Goal: Task Accomplishment & Management: Use online tool/utility

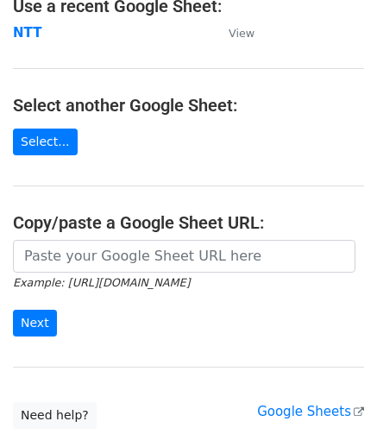
scroll to position [121, 0]
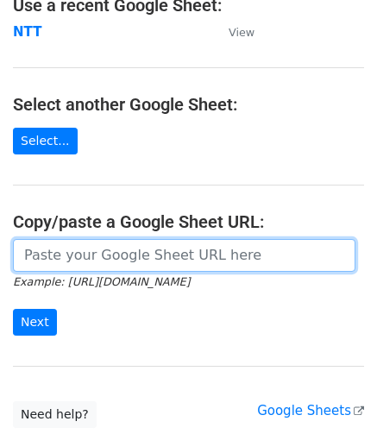
click at [115, 261] on input "url" at bounding box center [184, 255] width 343 height 33
paste input "https://docs.google.com/spreadsheets/d/1m1Reu_Cy43asK2rWqwSYyqFNviSqlBxKodZYWMD…"
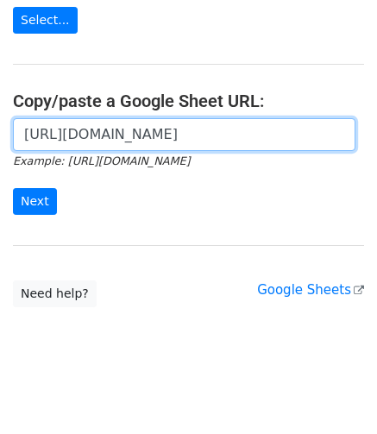
scroll to position [247, 0]
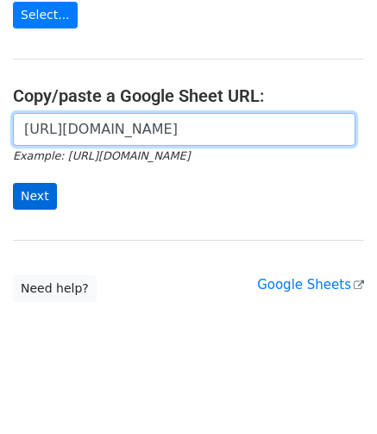
type input "https://docs.google.com/spreadsheets/d/1m1Reu_Cy43asK2rWqwSYyqFNviSqlBxKodZYWMD…"
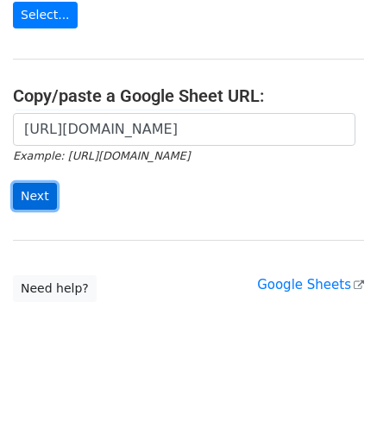
scroll to position [0, 0]
click at [29, 192] on input "Next" at bounding box center [35, 196] width 44 height 27
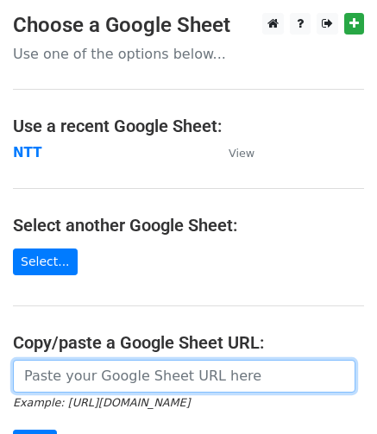
click at [87, 384] on input "url" at bounding box center [184, 376] width 343 height 33
paste input "[URL][DOMAIN_NAME]"
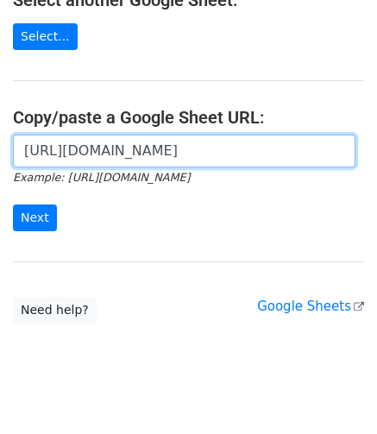
scroll to position [226, 0]
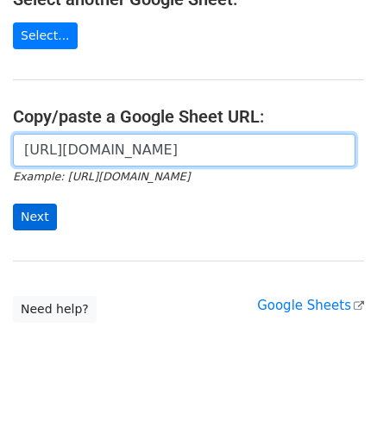
type input "[URL][DOMAIN_NAME]"
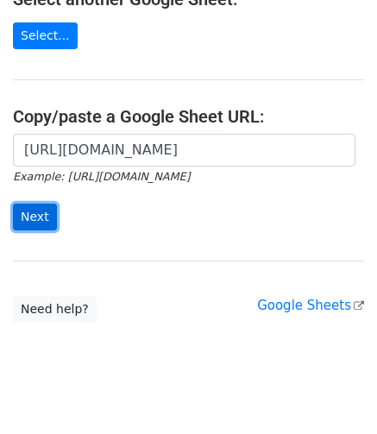
scroll to position [0, 0]
click at [29, 213] on input "Next" at bounding box center [35, 217] width 44 height 27
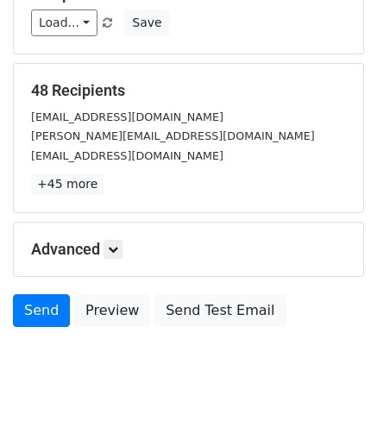
scroll to position [269, 0]
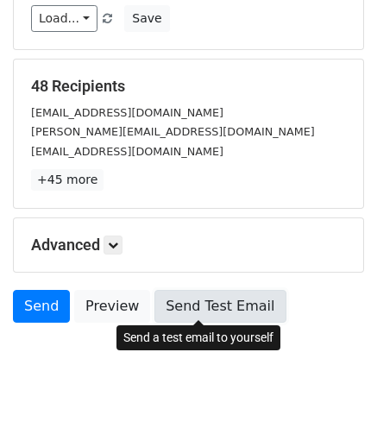
click at [173, 313] on link "Send Test Email" at bounding box center [220, 306] width 131 height 33
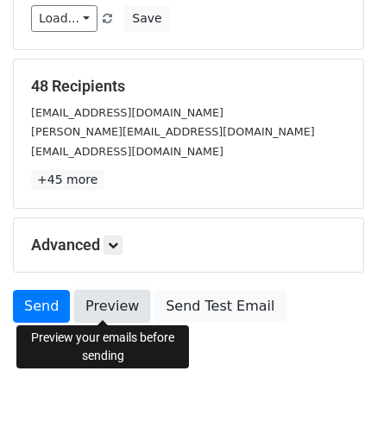
click at [109, 291] on link "Preview" at bounding box center [112, 306] width 76 height 33
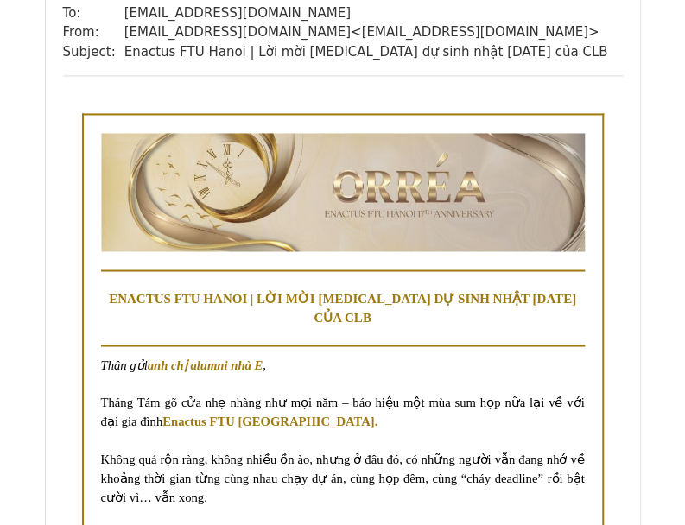
scroll to position [17246, 0]
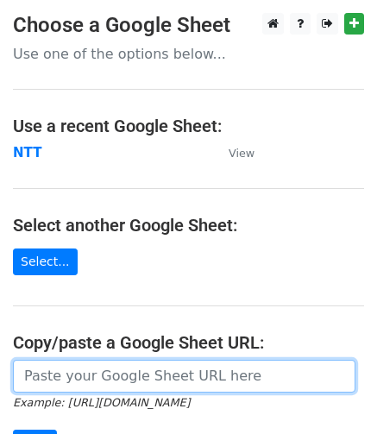
click at [62, 379] on input "url" at bounding box center [184, 376] width 343 height 33
paste input "[URL][DOMAIN_NAME]"
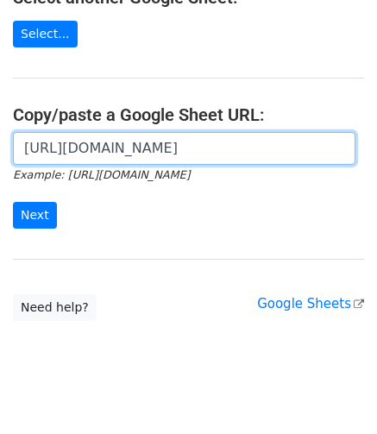
scroll to position [249, 0]
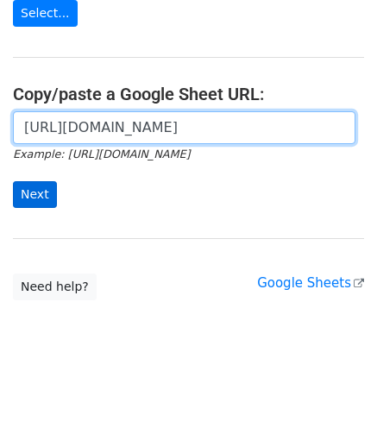
type input "[URL][DOMAIN_NAME]"
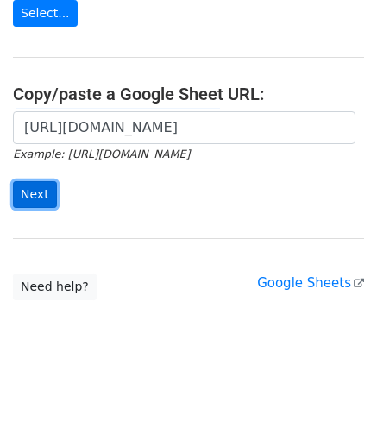
scroll to position [0, 0]
click at [29, 196] on input "Next" at bounding box center [35, 194] width 44 height 27
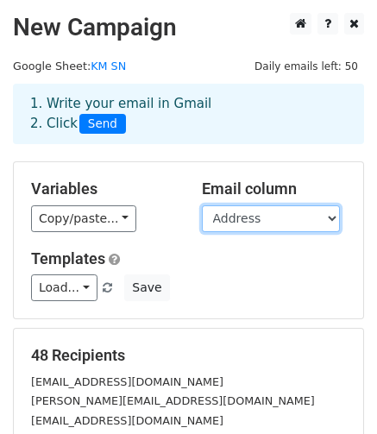
click at [261, 215] on select "STT Tên Address" at bounding box center [271, 218] width 138 height 27
click at [148, 192] on h5 "Variables" at bounding box center [103, 189] width 145 height 19
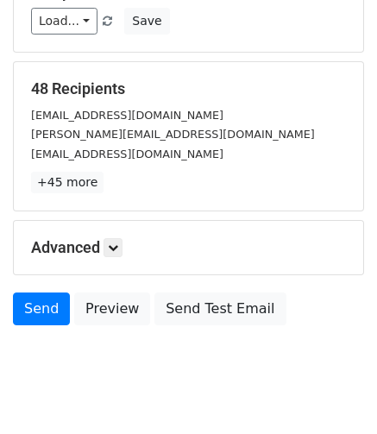
scroll to position [301, 0]
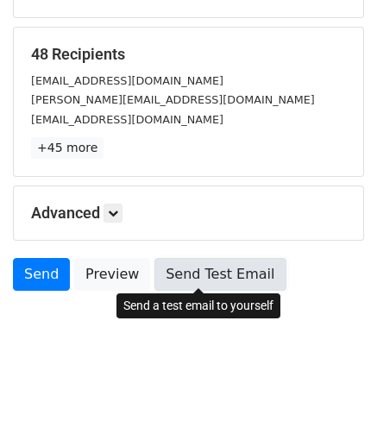
click at [185, 272] on link "Send Test Email" at bounding box center [220, 274] width 131 height 33
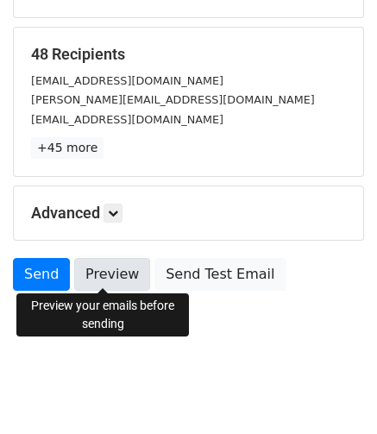
click at [102, 265] on link "Preview" at bounding box center [112, 274] width 76 height 33
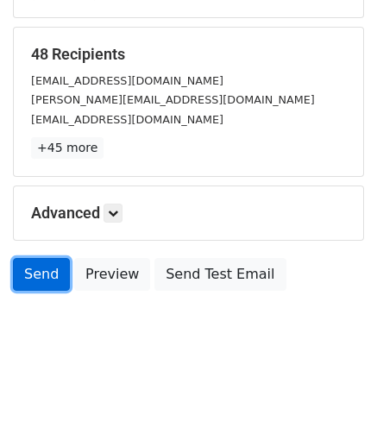
click at [40, 278] on link "Send" at bounding box center [41, 274] width 57 height 33
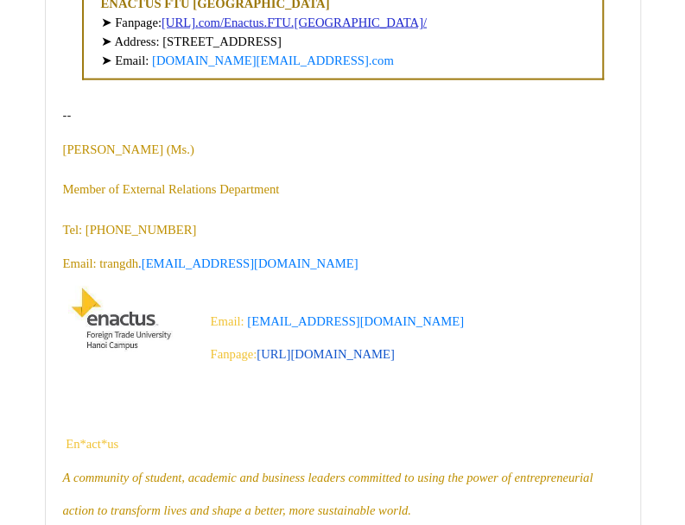
scroll to position [7357, 0]
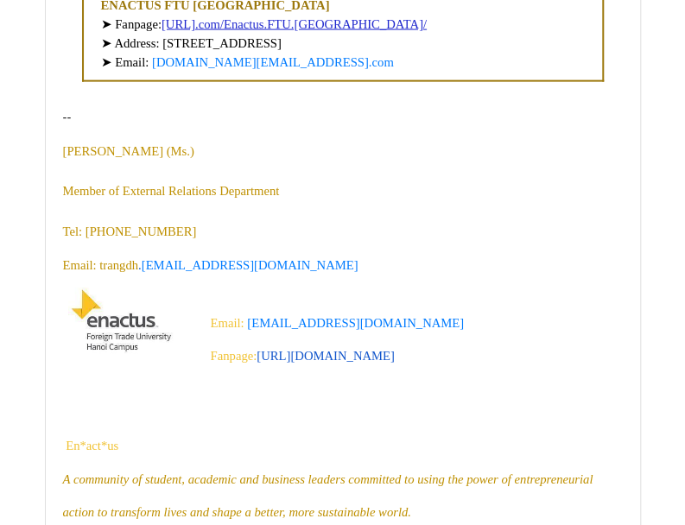
click at [387, 281] on p "Email: trangdh . enactusftu@gmail.com" at bounding box center [342, 265] width 559 height 33
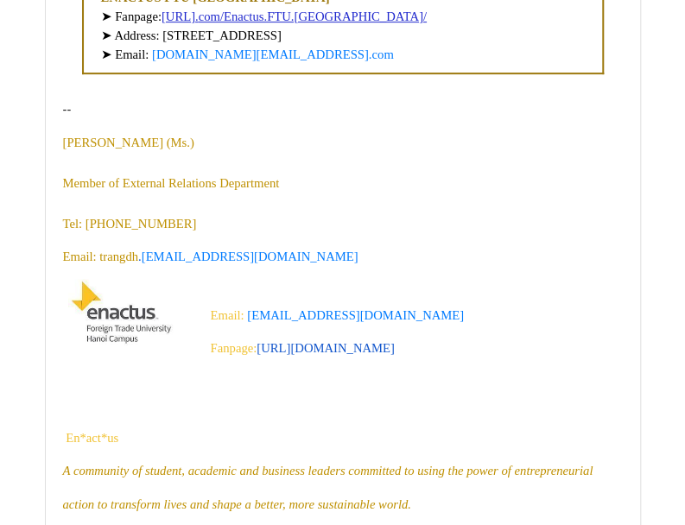
scroll to position [10505, 0]
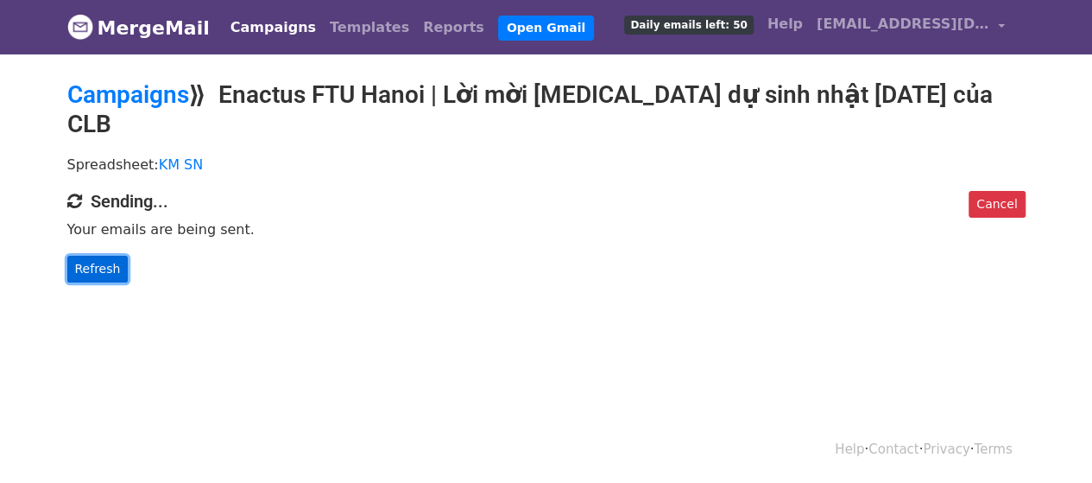
click at [88, 256] on link "Refresh" at bounding box center [97, 269] width 61 height 27
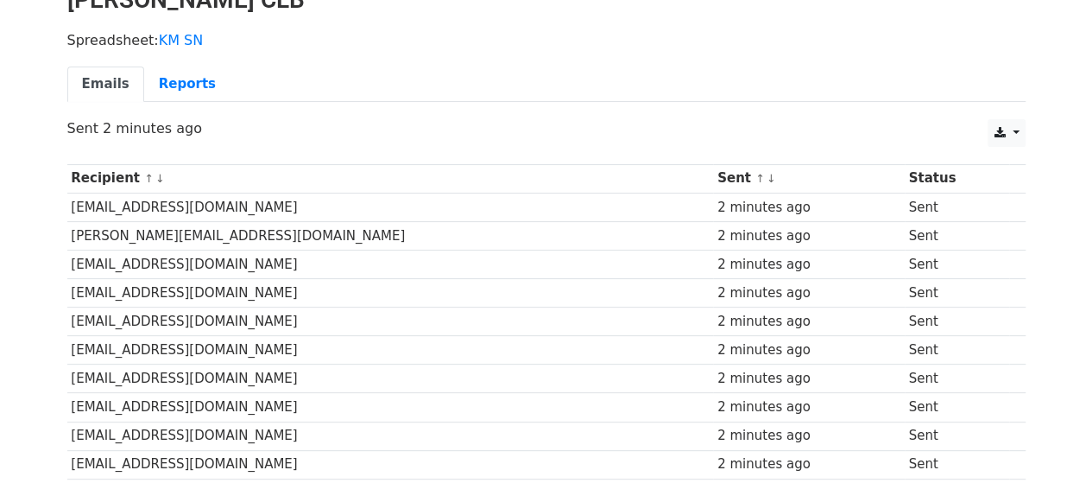
scroll to position [91, 0]
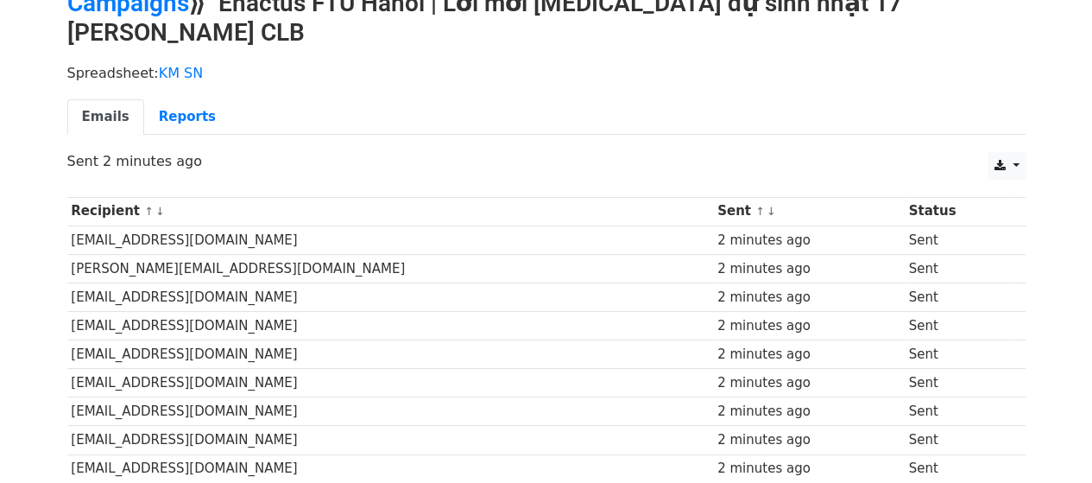
click at [197, 225] on td "[EMAIL_ADDRESS][DOMAIN_NAME]" at bounding box center [390, 239] width 647 height 28
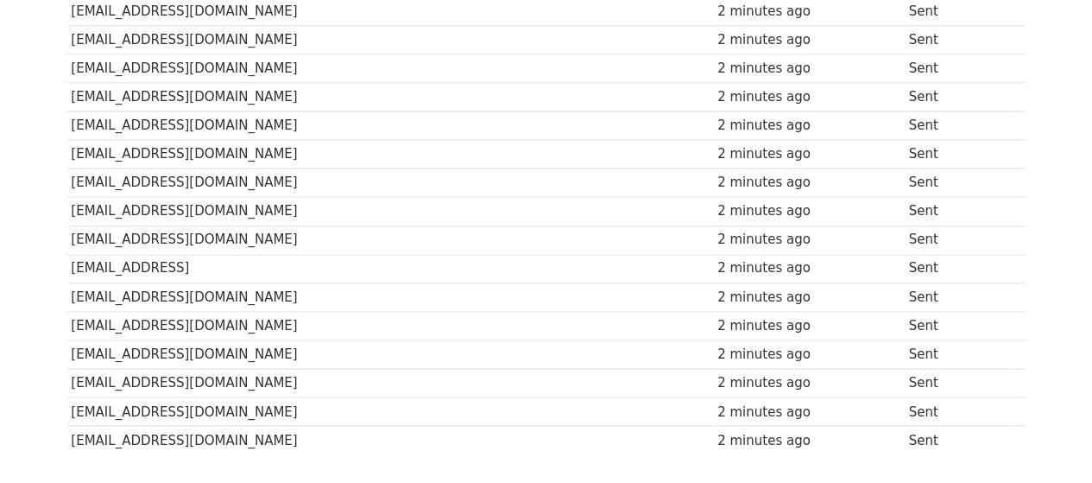
scroll to position [1265, 0]
